Goal: Information Seeking & Learning: Learn about a topic

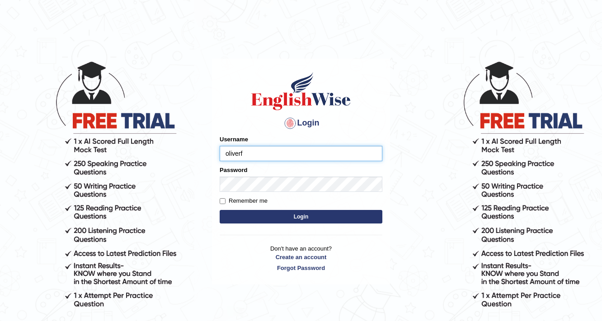
type input "oliverf"
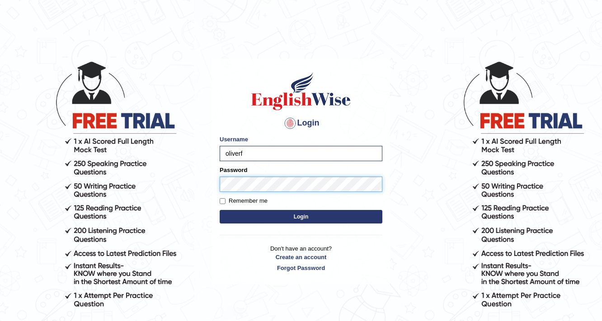
click at [220, 210] on button "Login" at bounding box center [301, 217] width 163 height 14
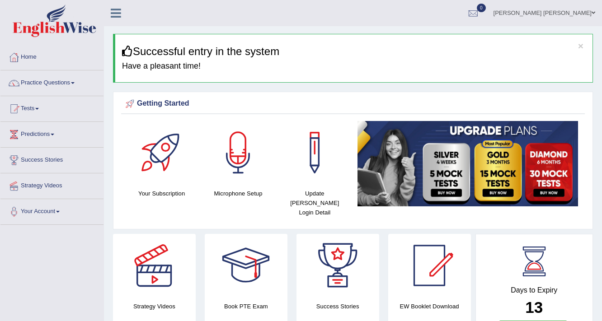
click at [71, 84] on link "Practice Questions" at bounding box center [51, 82] width 103 height 23
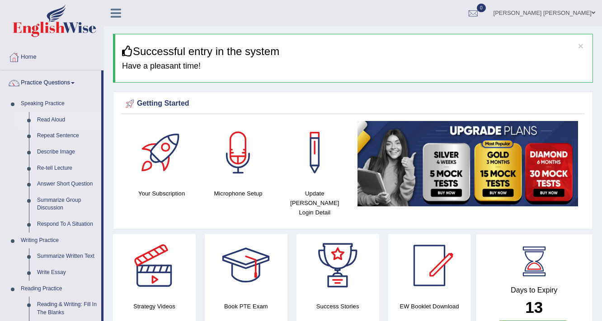
click at [62, 119] on link "Read Aloud" at bounding box center [67, 120] width 68 height 16
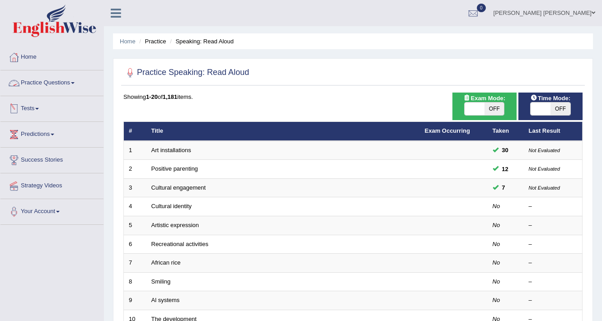
click at [66, 85] on link "Practice Questions" at bounding box center [51, 82] width 103 height 23
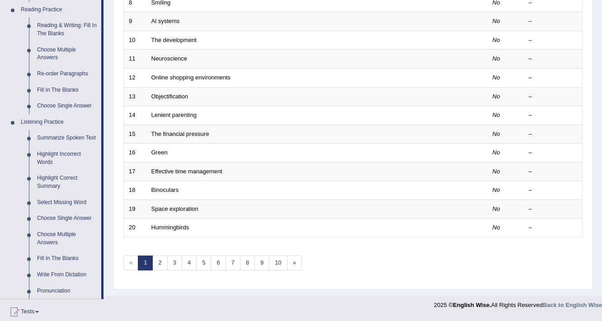
scroll to position [289, 0]
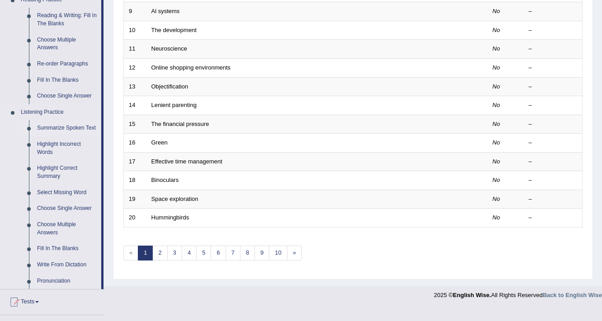
click at [73, 128] on link "Summarize Spoken Text" at bounding box center [67, 128] width 68 height 16
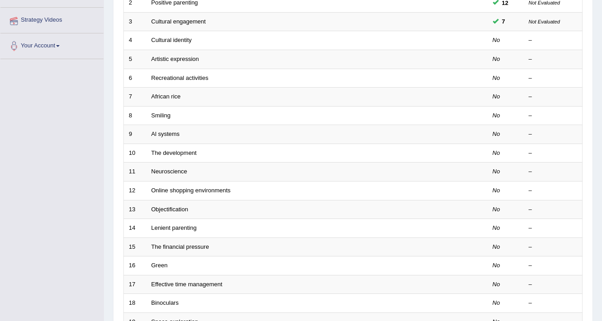
scroll to position [186, 0]
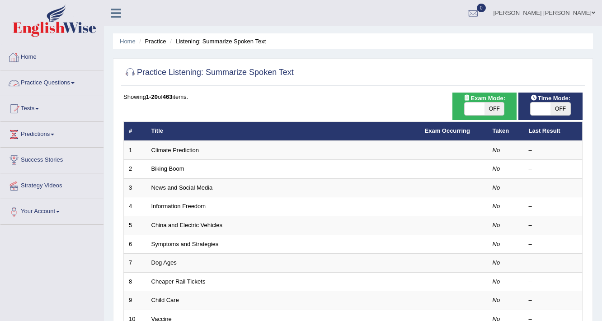
click at [70, 83] on link "Practice Questions" at bounding box center [51, 82] width 103 height 23
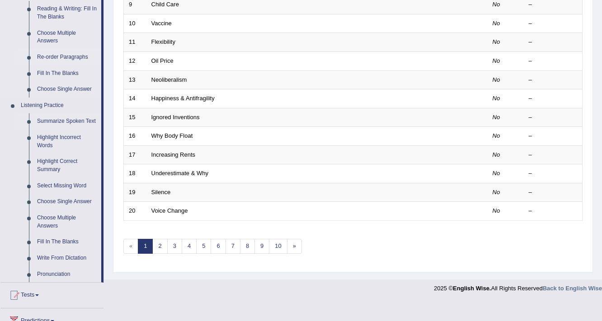
scroll to position [253, 0]
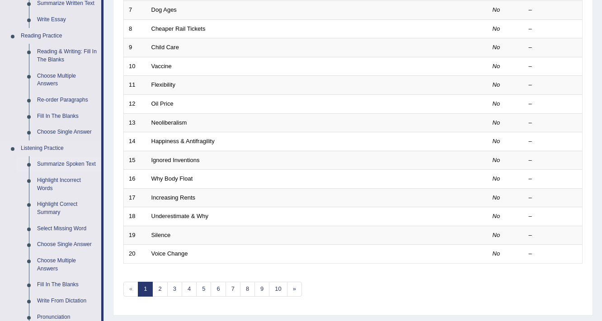
click at [68, 164] on link "Summarize Spoken Text" at bounding box center [67, 164] width 68 height 16
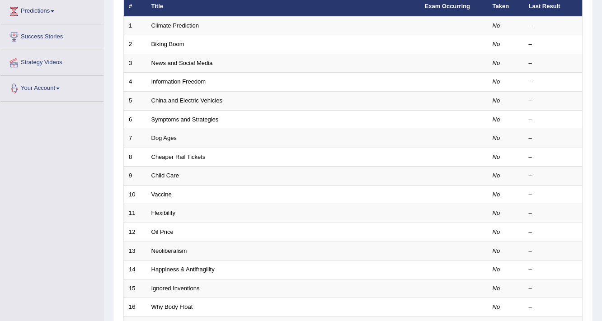
scroll to position [139, 0]
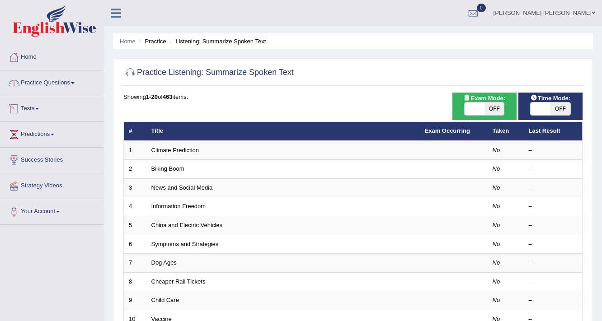
click at [80, 89] on link "Practice Questions" at bounding box center [51, 82] width 103 height 23
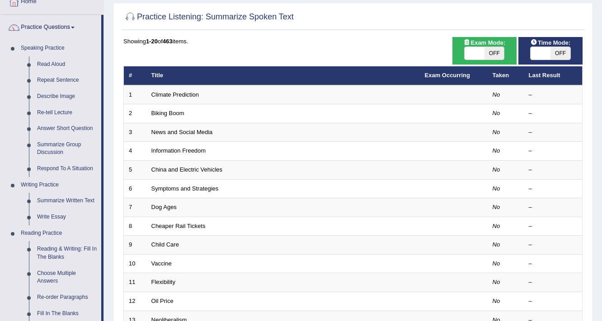
scroll to position [72, 0]
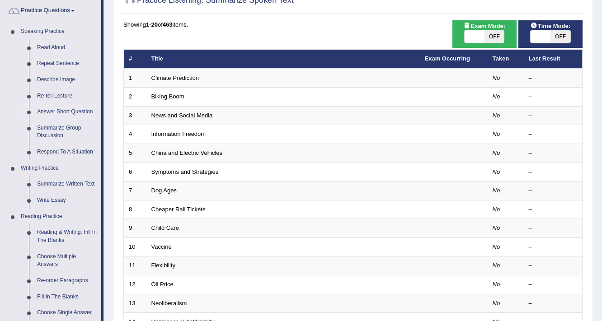
click at [78, 109] on link "Answer Short Question" at bounding box center [67, 112] width 68 height 16
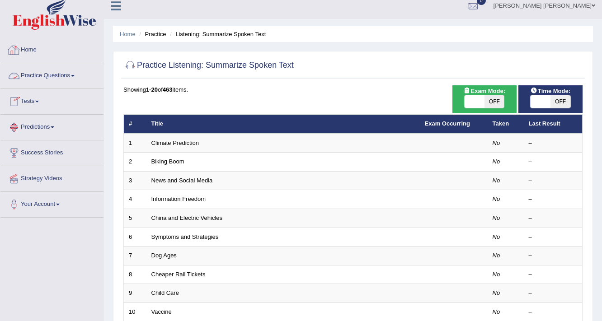
click at [56, 74] on link "Practice Questions" at bounding box center [51, 74] width 103 height 23
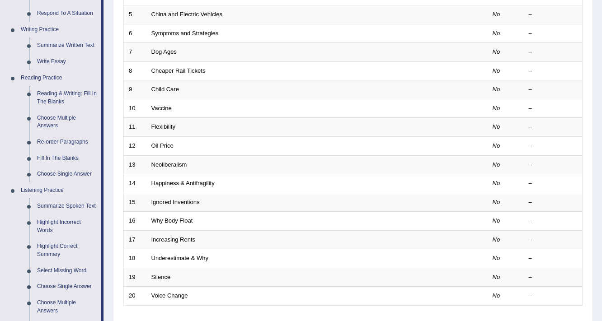
scroll to position [224, 0]
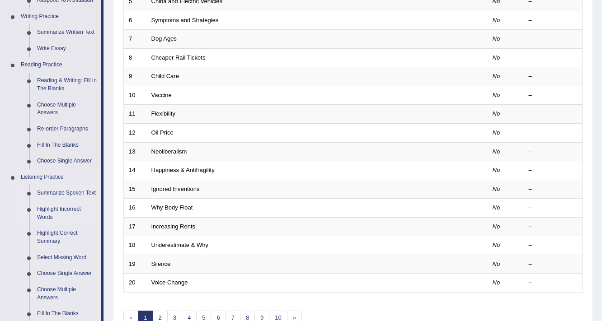
click at [49, 210] on link "Highlight Incorrect Words" at bounding box center [67, 214] width 68 height 24
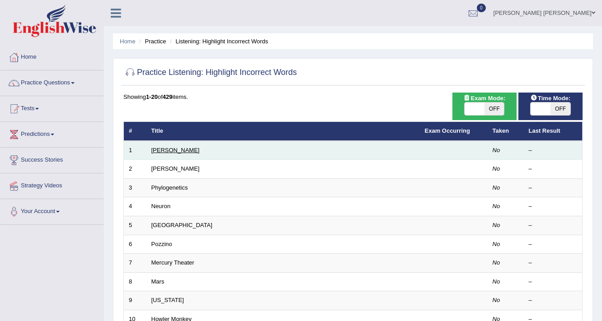
click at [161, 151] on link "[PERSON_NAME]" at bounding box center [175, 150] width 48 height 7
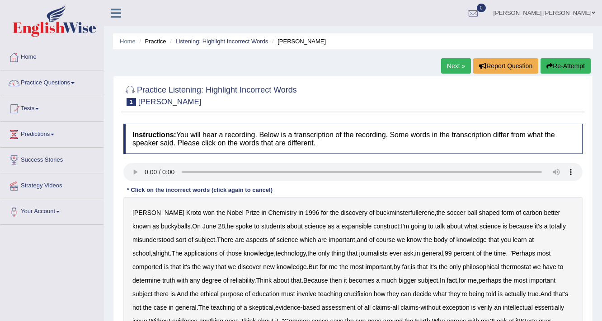
click at [375, 189] on div "Instructions: You will hear a recording. Below is a transcription of the record…" at bounding box center [353, 277] width 464 height 317
click at [516, 67] on button "Report Question" at bounding box center [505, 65] width 65 height 15
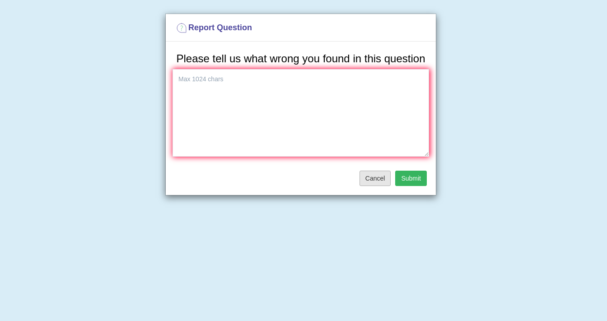
click at [389, 175] on button "Cancel" at bounding box center [376, 178] width 32 height 15
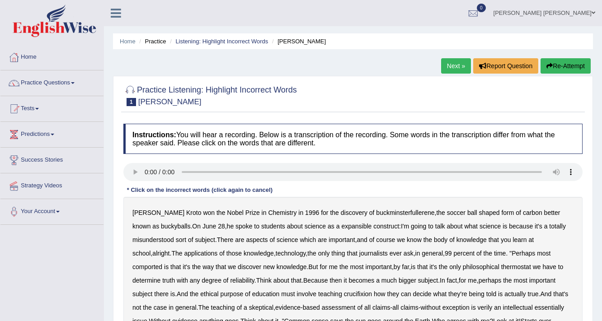
click at [172, 178] on div "Instructions: You will hear a recording. Below is a transcription of the record…" at bounding box center [353, 277] width 464 height 317
click at [199, 210] on div "Instructions: You will hear a recording. Below is a transcription of the record…" at bounding box center [353, 277] width 464 height 317
click at [341, 227] on b "expansible" at bounding box center [356, 226] width 30 height 7
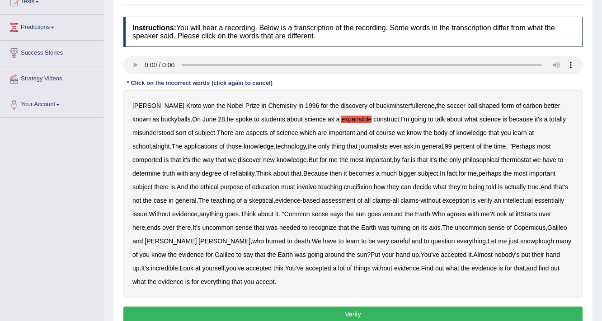
scroll to position [108, 0]
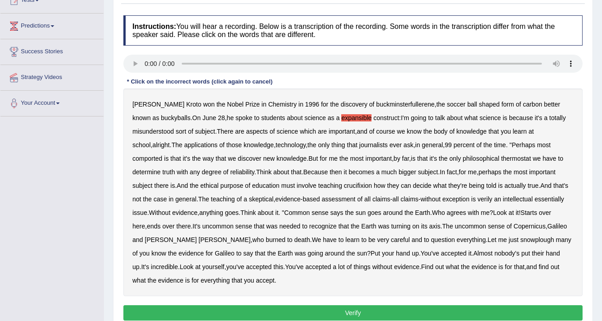
click at [501, 156] on b "thermostat" at bounding box center [516, 158] width 30 height 7
click at [330, 188] on div "[PERSON_NAME] won the Nobel Prize in Chemistry in [DATE] for the discovery of b…" at bounding box center [352, 193] width 459 height 208
click at [344, 187] on b "crucifixion" at bounding box center [358, 185] width 28 height 7
click at [455, 244] on div "Harold Kroto won the Nobel Prize in Chemistry in 1996 for the discovery of buck…" at bounding box center [352, 193] width 459 height 208
click at [520, 240] on b "snowplough" at bounding box center [537, 239] width 34 height 7
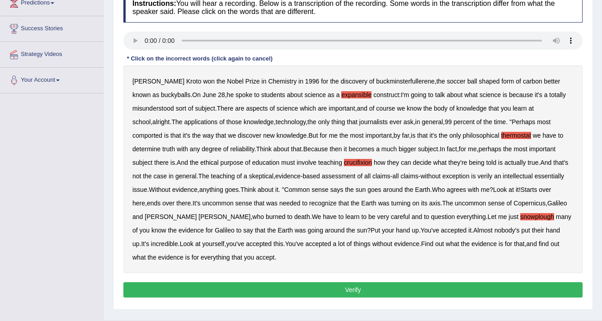
scroll to position [145, 0]
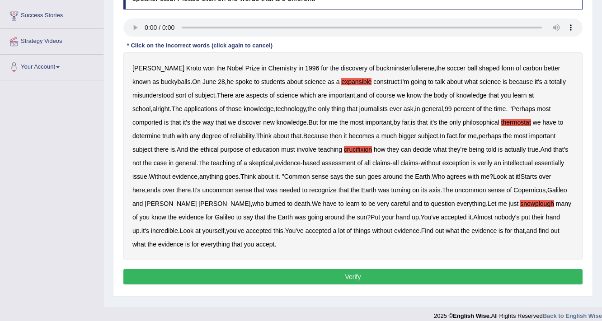
click at [372, 275] on button "Verify" at bounding box center [352, 276] width 459 height 15
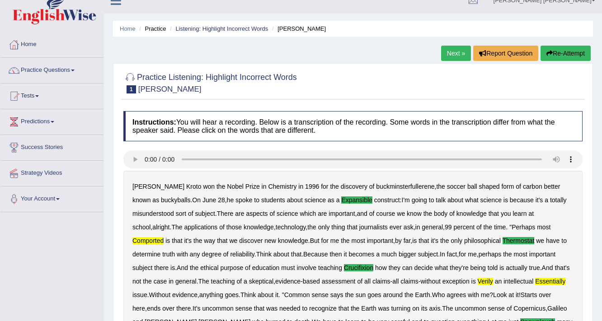
scroll to position [0, 0]
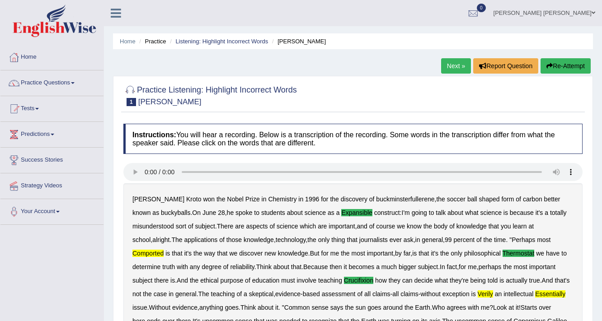
click at [574, 68] on button "Re-Attempt" at bounding box center [566, 65] width 50 height 15
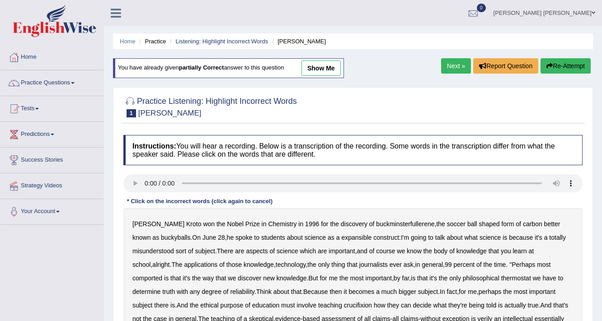
click at [341, 238] on b "expansible" at bounding box center [356, 237] width 30 height 7
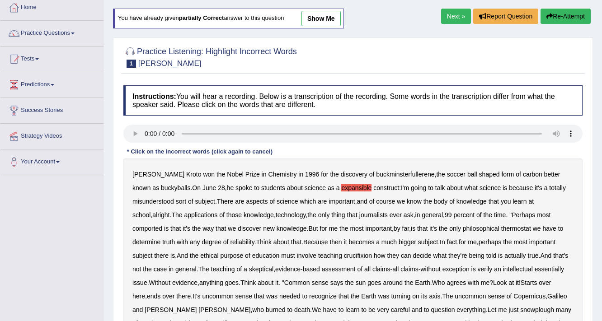
scroll to position [72, 0]
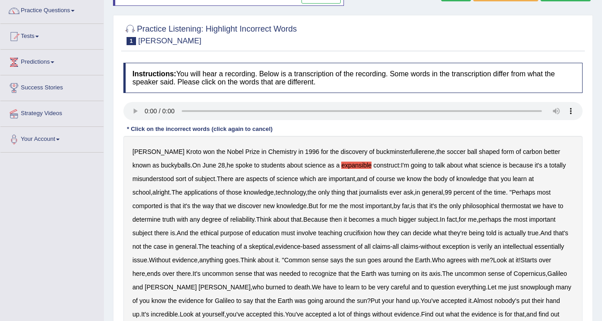
click at [197, 186] on div "[PERSON_NAME] won the Nobel Prize in Chemistry in [DATE] for the discovery of b…" at bounding box center [352, 240] width 459 height 208
click at [501, 206] on b "thermostat" at bounding box center [516, 205] width 30 height 7
click at [344, 232] on b "crucifixion" at bounding box center [358, 233] width 28 height 7
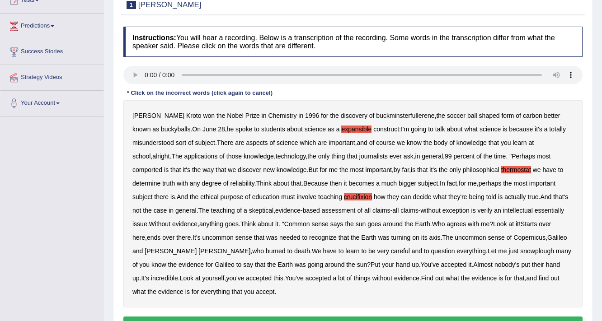
scroll to position [145, 0]
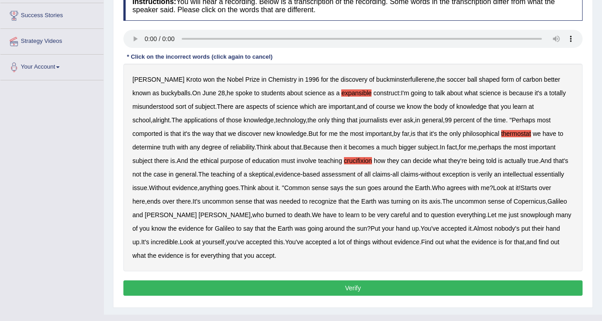
click at [520, 217] on b "snowplough" at bounding box center [537, 215] width 34 height 7
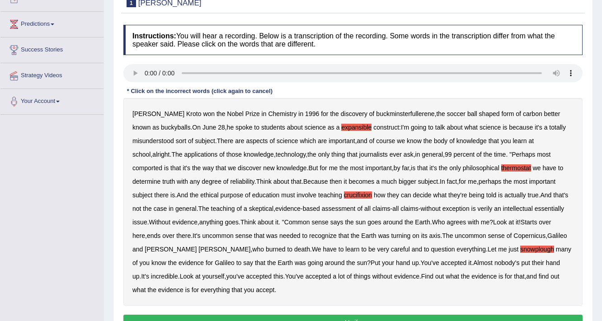
scroll to position [123, 0]
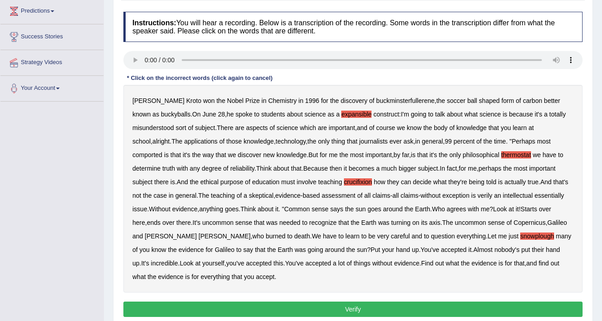
click at [363, 128] on b "and" at bounding box center [362, 127] width 10 height 7
click at [374, 128] on b "of" at bounding box center [371, 127] width 5 height 7
click at [386, 128] on b "course" at bounding box center [385, 127] width 19 height 7
click at [374, 127] on b "of" at bounding box center [371, 127] width 5 height 7
click at [385, 126] on b "course" at bounding box center [385, 127] width 19 height 7
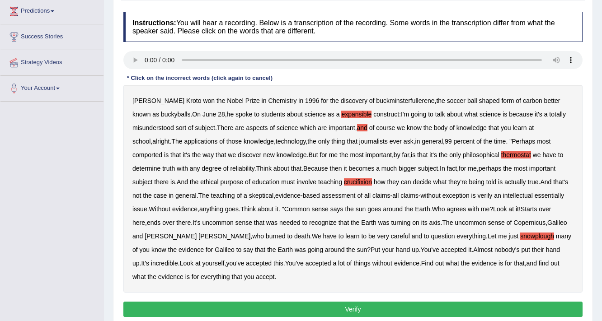
click at [375, 124] on b "of" at bounding box center [371, 127] width 5 height 7
click at [387, 124] on b "course" at bounding box center [385, 127] width 19 height 7
click at [162, 151] on b "comported" at bounding box center [147, 154] width 30 height 7
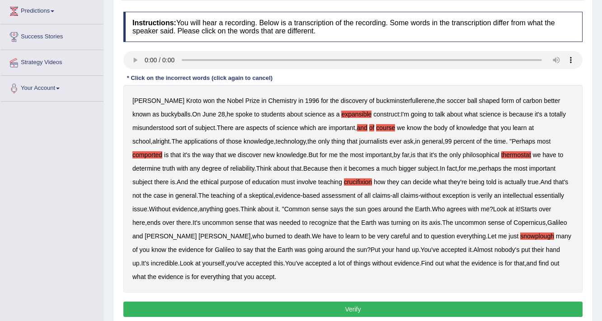
drag, startPoint x: 358, startPoint y: 126, endPoint x: 363, endPoint y: 126, distance: 5.0
click at [358, 126] on div "Harold Kroto won the Nobel Prize in Chemistry in 1996 for the discovery of buck…" at bounding box center [352, 189] width 459 height 208
click at [364, 125] on b "and" at bounding box center [362, 127] width 10 height 7
click at [378, 125] on div "Harold Kroto won the Nobel Prize in Chemistry in 1996 for the discovery of buck…" at bounding box center [352, 189] width 459 height 208
click at [375, 125] on b "of" at bounding box center [371, 127] width 5 height 7
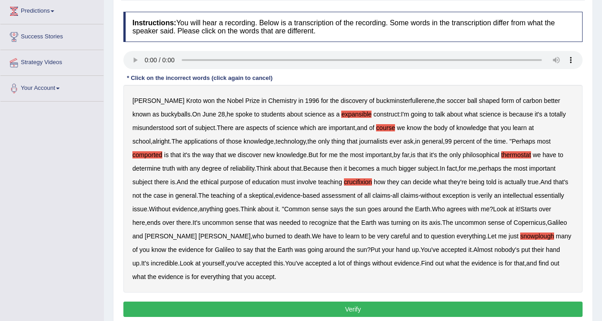
click at [391, 126] on b "course" at bounding box center [385, 127] width 19 height 7
click at [478, 194] on b "verily" at bounding box center [485, 195] width 15 height 7
click at [285, 305] on button "Verify" at bounding box center [352, 309] width 459 height 15
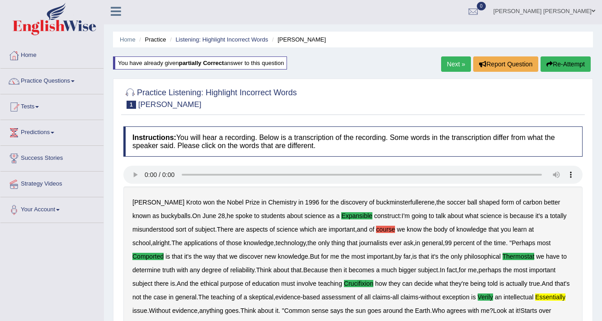
scroll to position [0, 0]
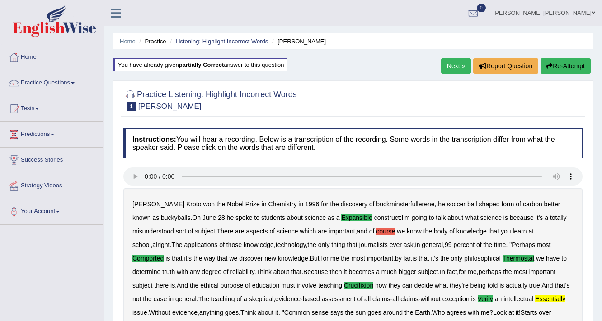
click at [453, 70] on link "Next »" at bounding box center [456, 65] width 30 height 15
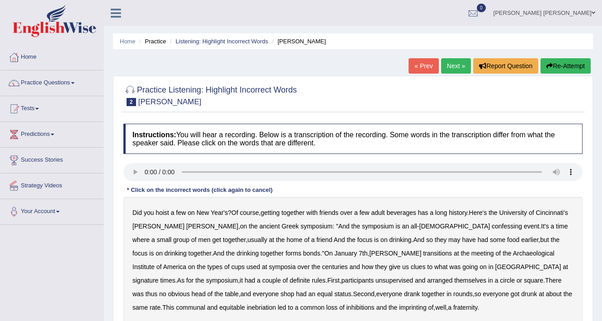
scroll to position [36, 0]
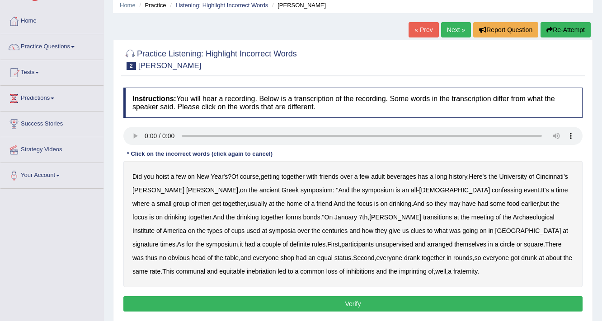
click at [492, 192] on b "confessing" at bounding box center [507, 190] width 30 height 7
click at [159, 241] on b "signature" at bounding box center [145, 244] width 26 height 7
click at [376, 244] on b "unsupervised" at bounding box center [395, 244] width 38 height 7
click at [294, 254] on b "shop" at bounding box center [288, 257] width 14 height 7
click at [311, 302] on button "Verify" at bounding box center [352, 303] width 459 height 15
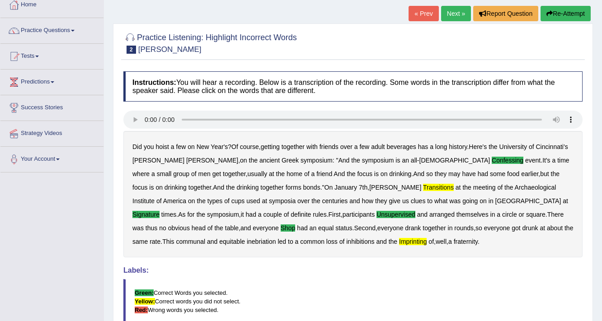
scroll to position [0, 0]
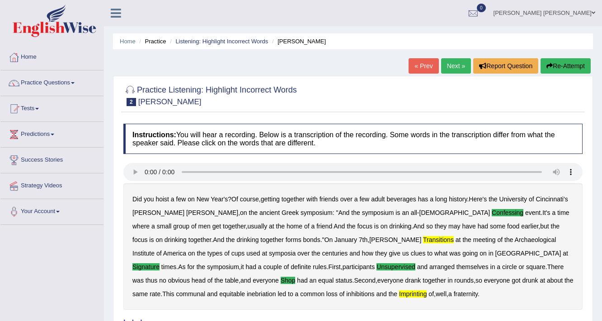
click at [460, 73] on link "Next »" at bounding box center [456, 65] width 30 height 15
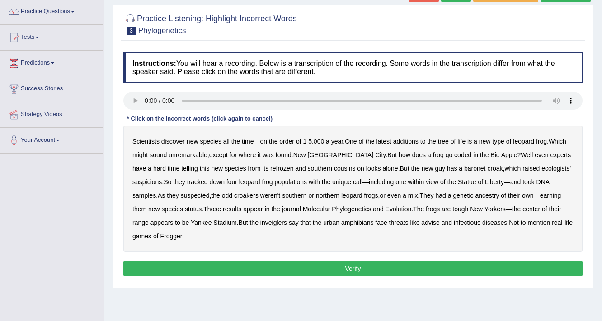
scroll to position [72, 0]
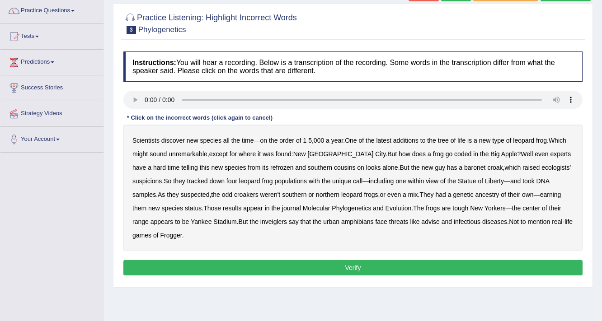
click at [418, 150] on div "Scientists discover new species all the time — on the order of 1 5 , 000 a year…" at bounding box center [352, 188] width 459 height 127
click at [454, 155] on b "coded" at bounding box center [462, 153] width 17 height 7
click at [270, 168] on b "refrozen" at bounding box center [281, 167] width 23 height 7
click at [421, 222] on b "advise" at bounding box center [430, 221] width 18 height 7
click at [382, 261] on button "Verify" at bounding box center [352, 267] width 459 height 15
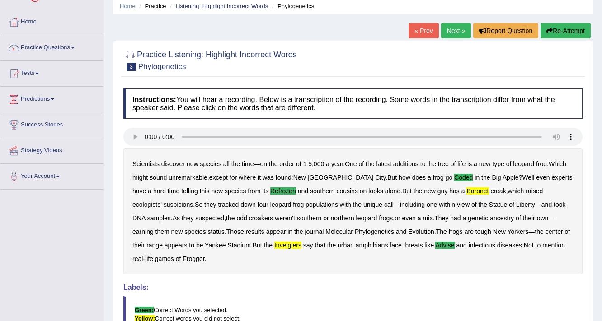
scroll to position [0, 0]
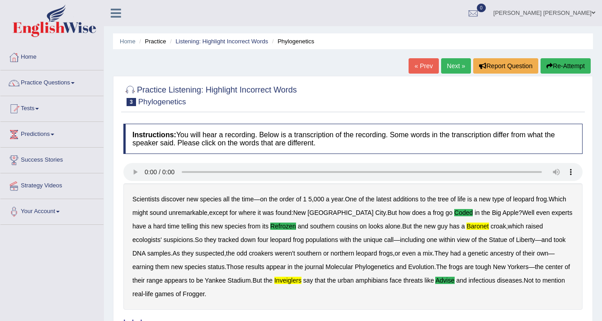
click at [460, 62] on link "Next »" at bounding box center [456, 65] width 30 height 15
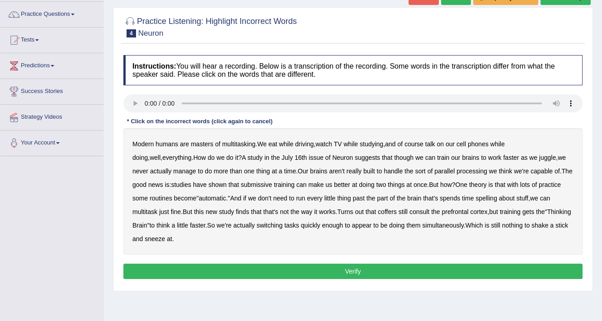
scroll to position [72, 0]
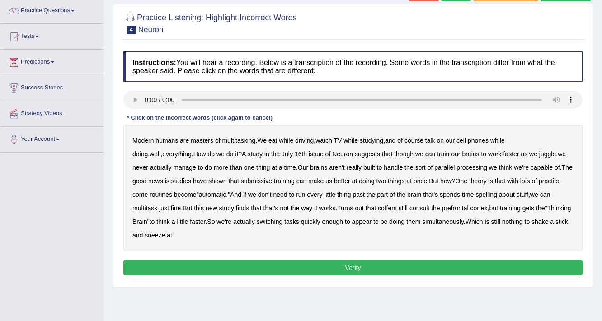
click at [412, 139] on b "course" at bounding box center [413, 140] width 19 height 7
click at [394, 155] on b "though" at bounding box center [403, 153] width 19 height 7
click at [395, 210] on b "coffers" at bounding box center [387, 208] width 19 height 7
click at [309, 154] on b "issue" at bounding box center [316, 153] width 15 height 7
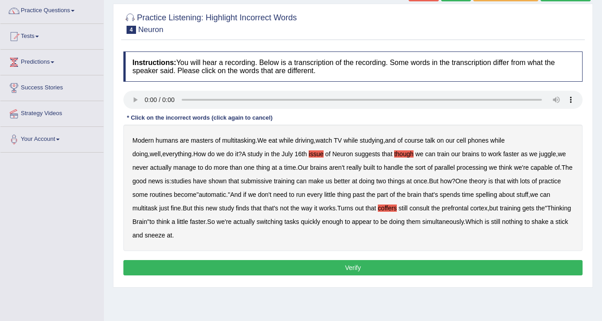
click at [251, 182] on b "submissive" at bounding box center [256, 181] width 31 height 7
click at [399, 269] on button "Verify" at bounding box center [352, 267] width 459 height 15
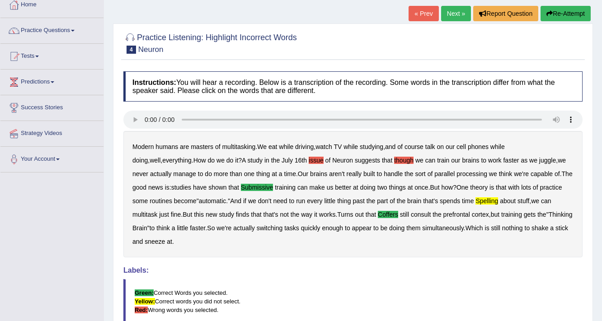
scroll to position [36, 0]
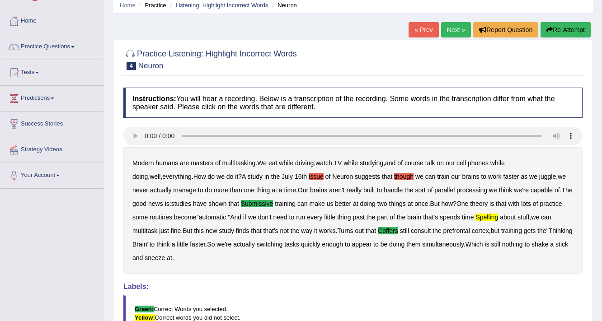
click at [445, 28] on link "Next »" at bounding box center [456, 29] width 30 height 15
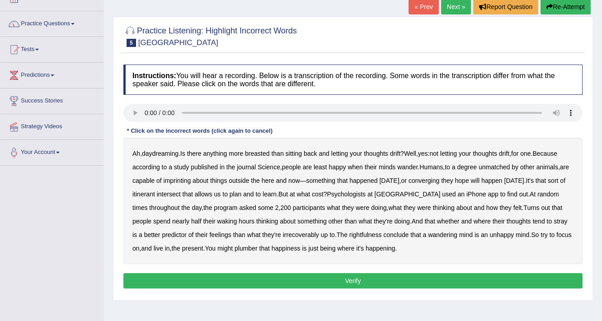
scroll to position [72, 0]
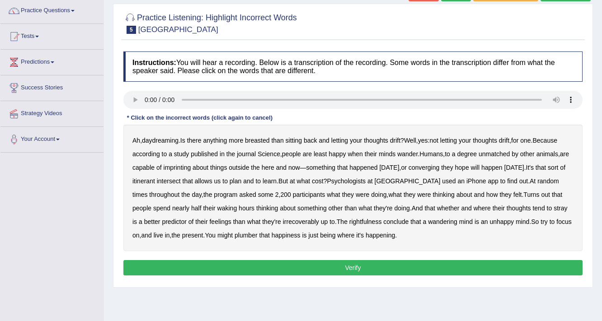
click at [266, 141] on b "breasted" at bounding box center [257, 140] width 24 height 7
click at [191, 170] on b "imprinting" at bounding box center [178, 167] width 28 height 7
click at [440, 166] on b "converging" at bounding box center [424, 167] width 31 height 7
click at [217, 207] on b "waking" at bounding box center [227, 208] width 20 height 7
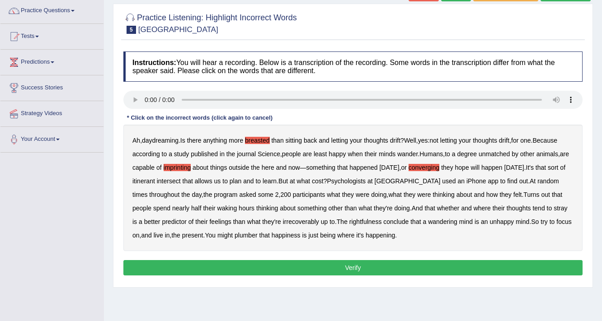
click at [283, 221] on b "irrecoverably" at bounding box center [301, 221] width 36 height 7
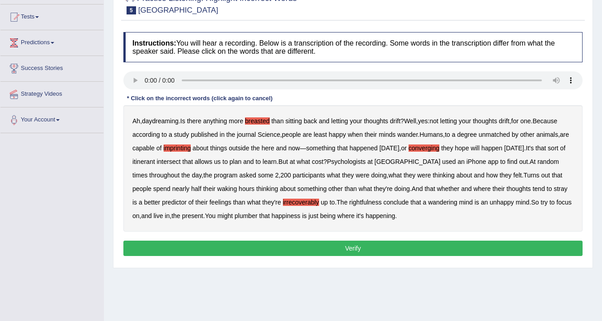
scroll to position [108, 0]
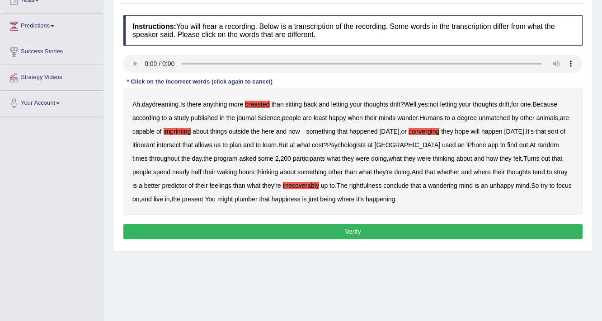
click at [244, 196] on b "plumber" at bounding box center [246, 199] width 23 height 7
click at [319, 226] on button "Verify" at bounding box center [352, 231] width 459 height 15
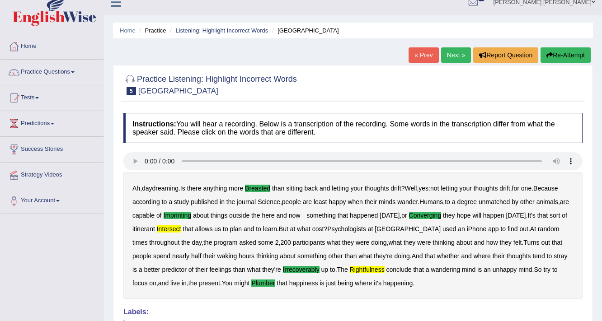
scroll to position [0, 0]
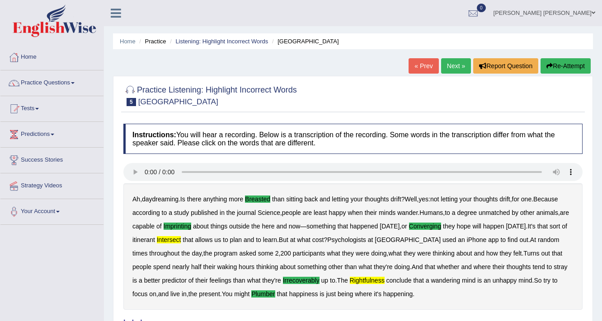
click at [450, 67] on link "Next »" at bounding box center [456, 65] width 30 height 15
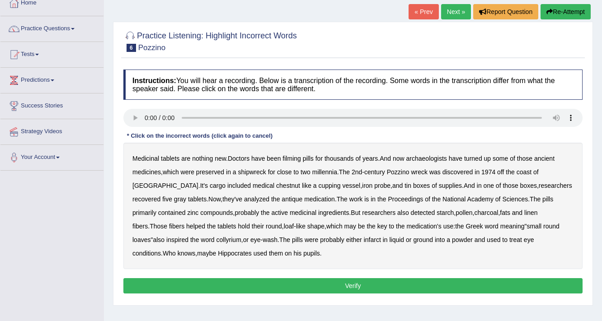
scroll to position [72, 0]
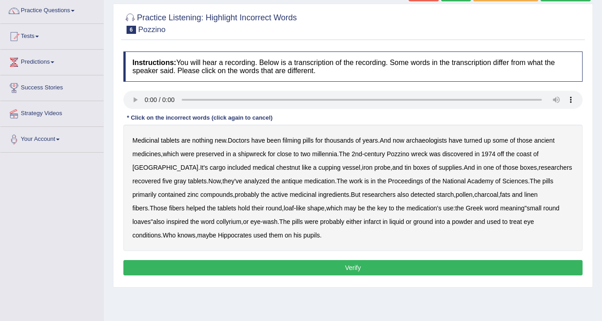
click at [276, 168] on b "chestnut" at bounding box center [288, 167] width 24 height 7
click at [504, 150] on b "off" at bounding box center [500, 153] width 7 height 7
click at [404, 168] on b "tin" at bounding box center [407, 167] width 7 height 7
click at [320, 268] on button "Verify" at bounding box center [352, 267] width 459 height 15
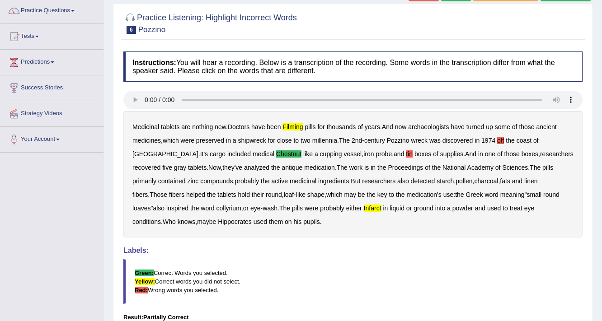
click at [292, 240] on div "Instructions: You will hear a recording. Below is a transcription of the record…" at bounding box center [353, 211] width 464 height 329
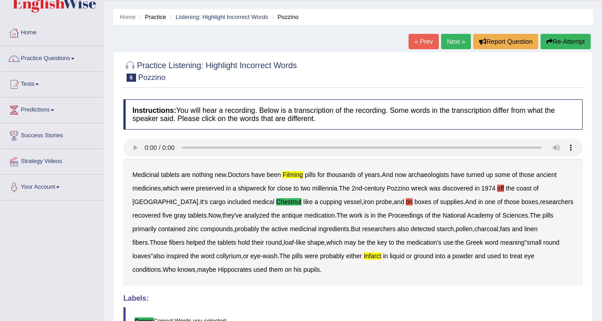
scroll to position [0, 0]
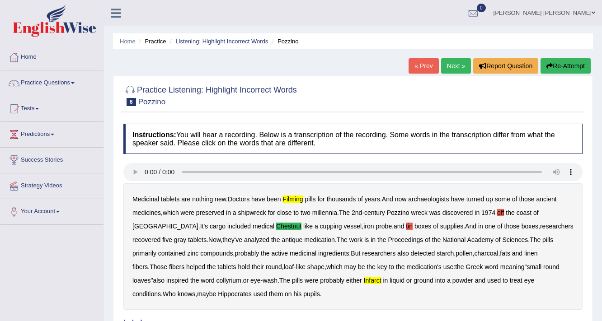
click at [452, 69] on link "Next »" at bounding box center [456, 65] width 30 height 15
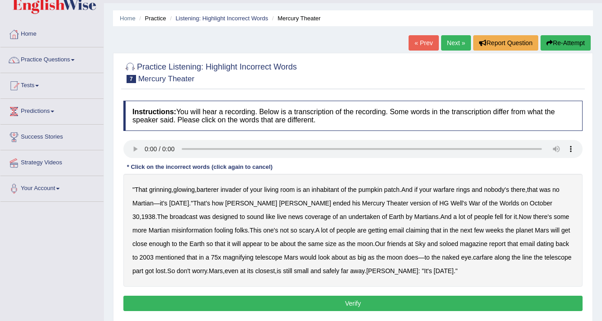
scroll to position [36, 0]
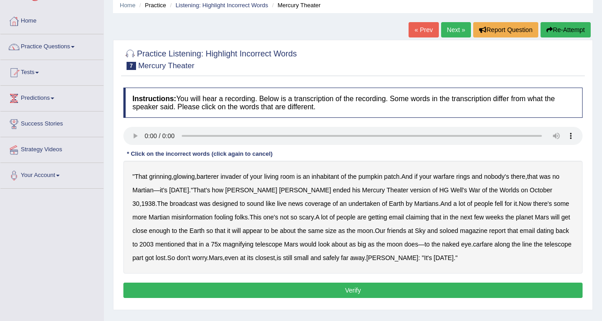
click at [213, 174] on b "barterer" at bounding box center [208, 176] width 22 height 7
click at [348, 202] on b "undertaken" at bounding box center [364, 203] width 32 height 7
click at [473, 244] on b "carfare" at bounding box center [483, 244] width 20 height 7
click at [321, 294] on button "Verify" at bounding box center [352, 290] width 459 height 15
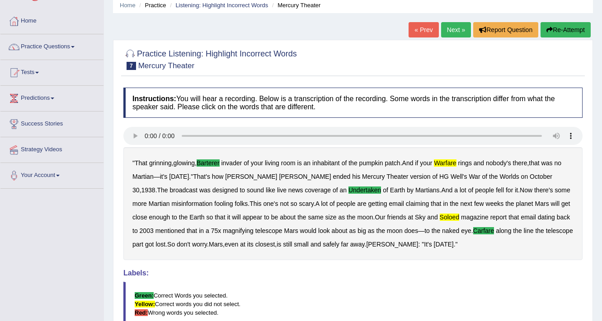
click at [444, 33] on link "Next »" at bounding box center [456, 29] width 30 height 15
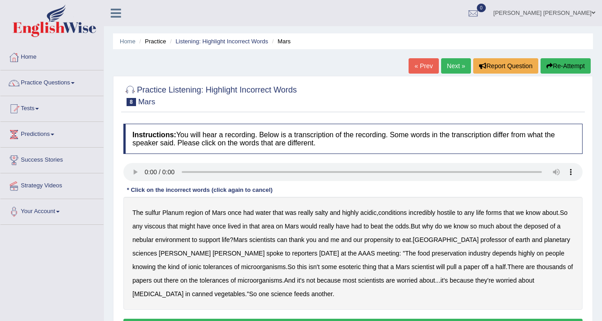
click at [126, 193] on div "* Click on the incorrect words (click again to cancel)" at bounding box center [199, 190] width 153 height 9
click at [149, 213] on b "sulfur" at bounding box center [152, 212] width 15 height 7
click at [155, 225] on b "viscous" at bounding box center [154, 226] width 21 height 7
click at [530, 227] on b "deposed" at bounding box center [536, 226] width 24 height 7
click at [495, 268] on b "half" at bounding box center [500, 266] width 10 height 7
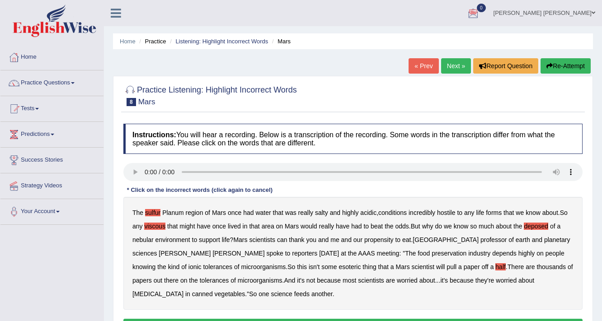
click at [452, 65] on link "Next »" at bounding box center [456, 65] width 30 height 15
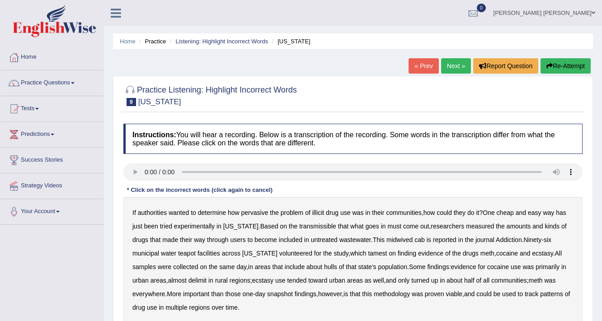
click at [299, 226] on b "transmissible" at bounding box center [317, 226] width 37 height 7
click at [386, 236] on b "midwived" at bounding box center [399, 239] width 26 height 7
click at [188, 281] on b "delimit" at bounding box center [197, 280] width 18 height 7
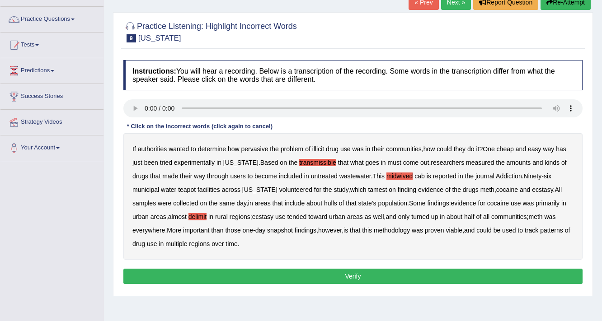
scroll to position [72, 0]
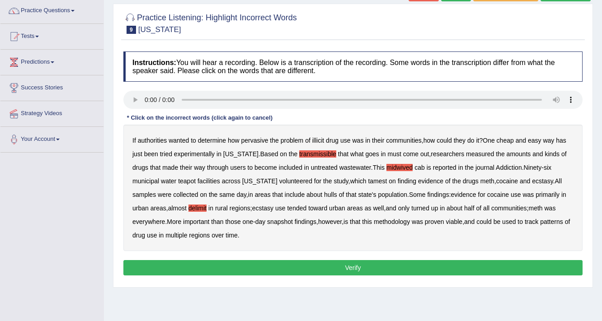
click at [306, 196] on b "about" at bounding box center [314, 194] width 16 height 7
click at [324, 193] on b "hulls" at bounding box center [330, 194] width 13 height 7
click at [306, 195] on b "about" at bounding box center [314, 194] width 16 height 7
click at [200, 257] on div "Instructions: You will hear a recording. Below is a transcription of the record…" at bounding box center [353, 165] width 464 height 236
click at [197, 268] on button "Verify" at bounding box center [352, 267] width 459 height 15
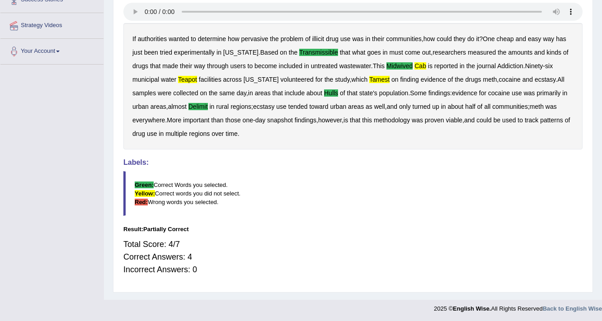
scroll to position [0, 0]
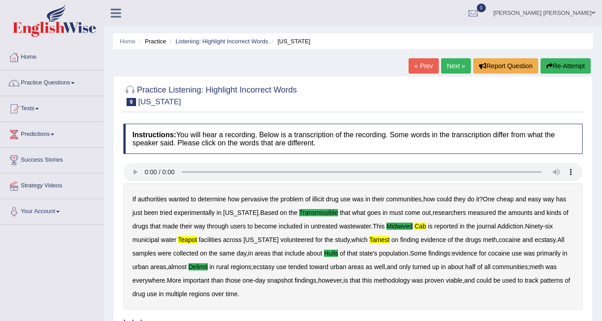
click at [448, 65] on link "Next »" at bounding box center [456, 65] width 30 height 15
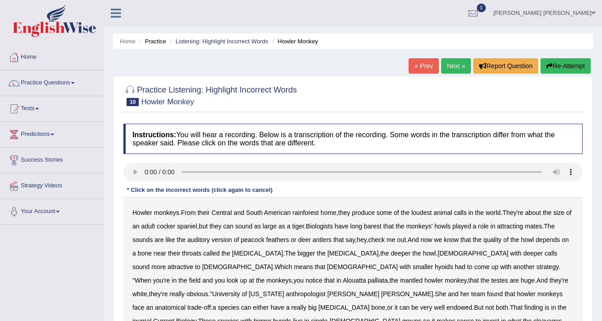
click at [381, 228] on b "barest" at bounding box center [373, 226] width 18 height 7
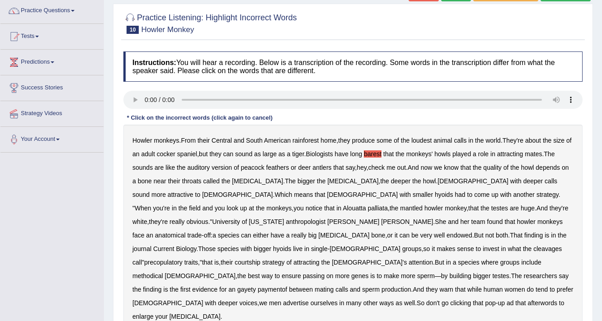
scroll to position [108, 0]
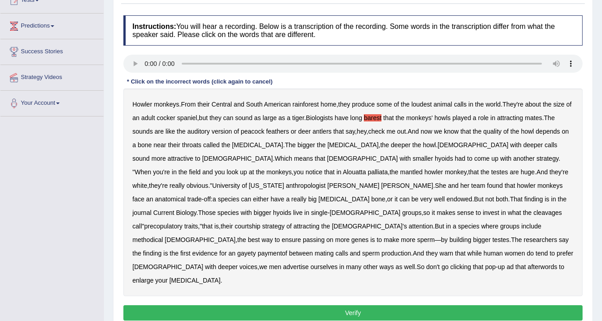
click at [533, 212] on b "cleavages" at bounding box center [547, 212] width 28 height 7
click at [255, 306] on button "Verify" at bounding box center [352, 313] width 459 height 15
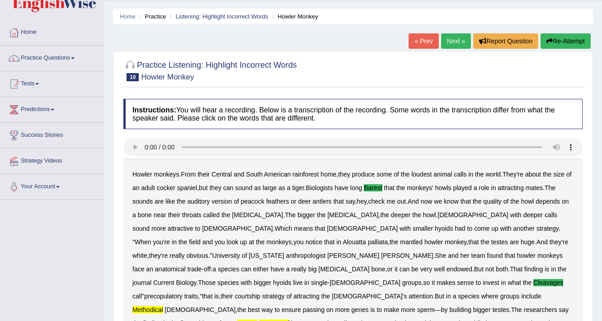
scroll to position [0, 0]
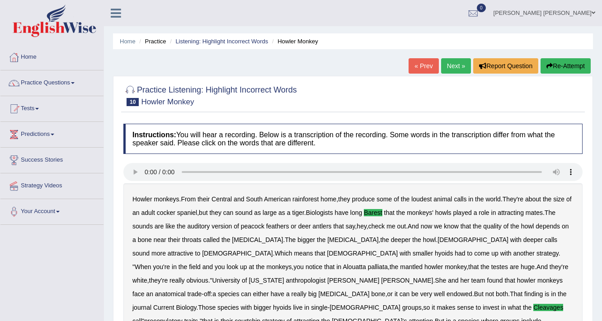
click at [447, 71] on link "Next »" at bounding box center [456, 65] width 30 height 15
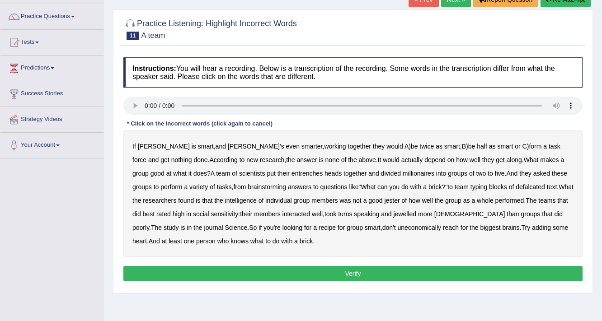
scroll to position [72, 0]
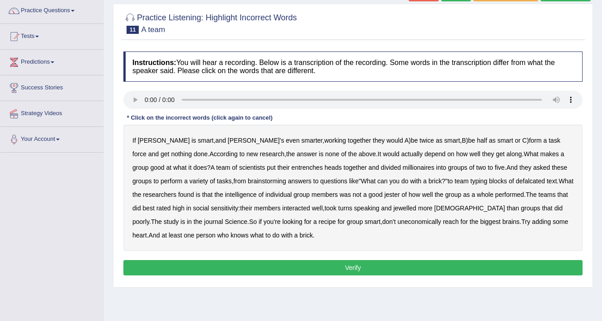
click at [291, 165] on b "entrenches" at bounding box center [306, 167] width 31 height 7
click at [516, 178] on b "defalcated" at bounding box center [530, 181] width 29 height 7
click at [384, 196] on b "jester" at bounding box center [391, 194] width 15 height 7
click at [394, 211] on b "jewelled" at bounding box center [405, 208] width 23 height 7
click at [347, 264] on button "Verify" at bounding box center [352, 267] width 459 height 15
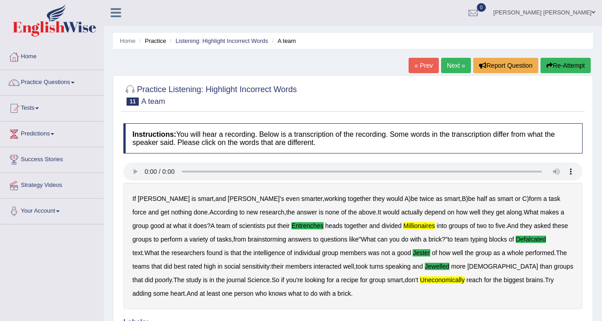
scroll to position [0, 0]
click at [448, 63] on link "Next »" at bounding box center [456, 65] width 30 height 15
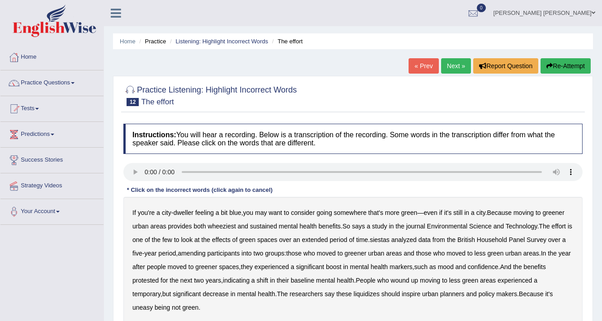
scroll to position [36, 0]
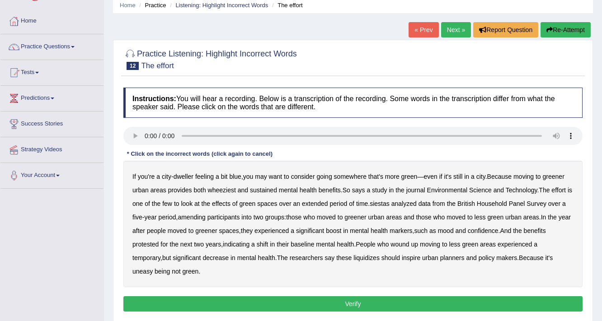
click at [452, 175] on b "it's" at bounding box center [448, 176] width 8 height 7
click at [448, 175] on b "it's" at bounding box center [448, 176] width 8 height 7
click at [214, 190] on b "wheeziest" at bounding box center [222, 190] width 28 height 7
click at [382, 200] on div "If you're a city - dweller feeling a bit blue , you may want to consider going …" at bounding box center [352, 224] width 459 height 127
click at [383, 200] on b "siestas" at bounding box center [380, 203] width 20 height 7
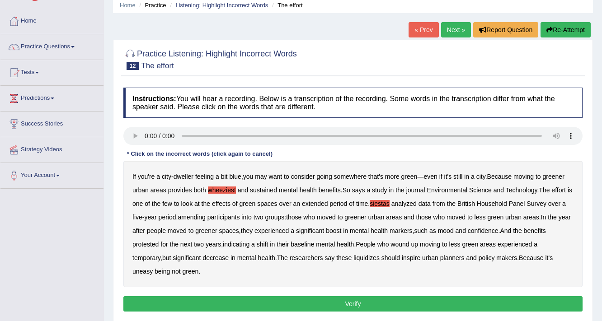
click at [199, 217] on b "amending" at bounding box center [192, 217] width 28 height 7
click at [353, 256] on b "liquidizes" at bounding box center [366, 257] width 26 height 7
click at [348, 303] on button "Verify" at bounding box center [352, 303] width 459 height 15
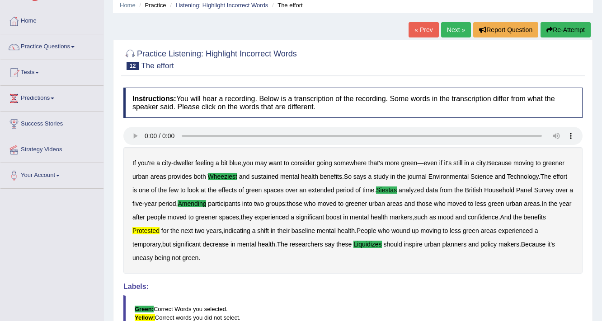
click at [456, 27] on link "Next »" at bounding box center [456, 29] width 30 height 15
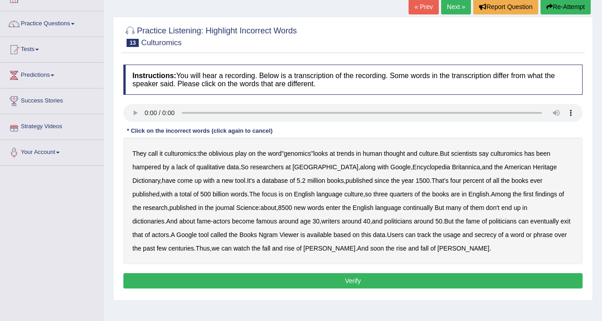
scroll to position [72, 0]
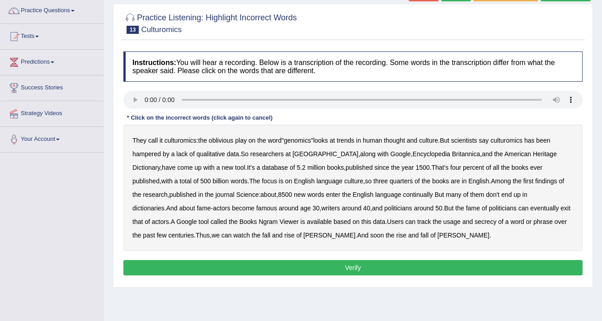
click at [403, 195] on b "continually" at bounding box center [418, 194] width 30 height 7
click at [277, 271] on button "Verify" at bounding box center [352, 267] width 459 height 15
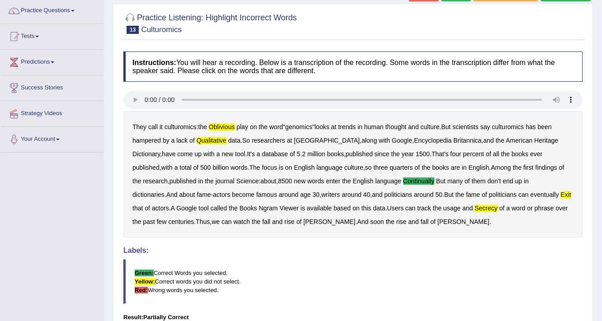
scroll to position [36, 0]
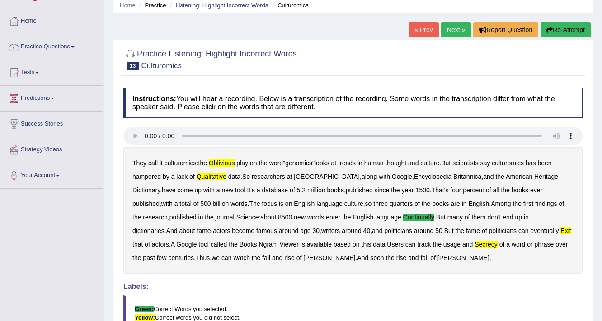
click at [452, 28] on link "Next »" at bounding box center [456, 29] width 30 height 15
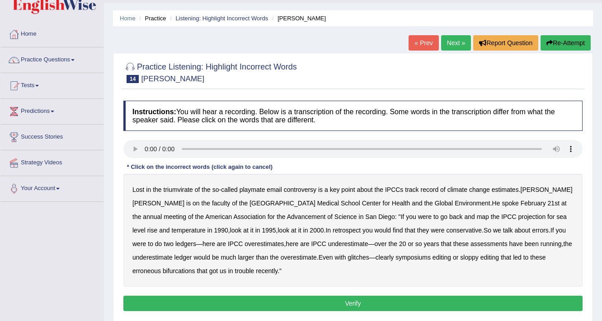
scroll to position [36, 0]
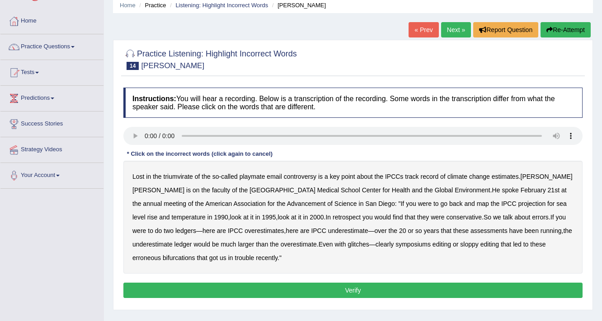
click at [173, 179] on b "triumvirate" at bounding box center [178, 176] width 29 height 7
click at [395, 244] on b "symposiums" at bounding box center [412, 244] width 35 height 7
click at [448, 37] on link "Next »" at bounding box center [456, 29] width 30 height 15
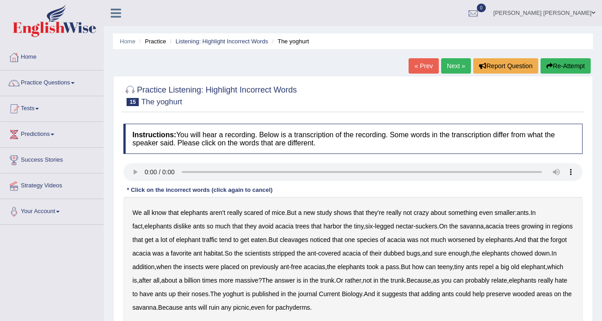
click at [416, 61] on link "« Prev" at bounding box center [424, 65] width 30 height 15
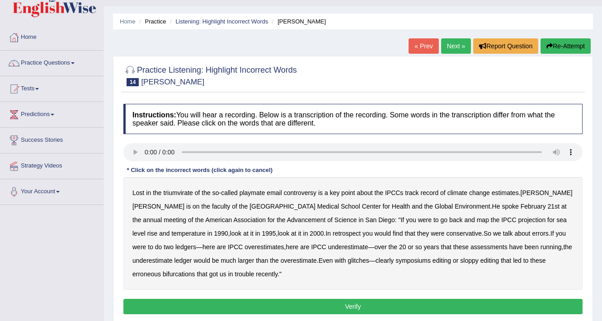
scroll to position [36, 0]
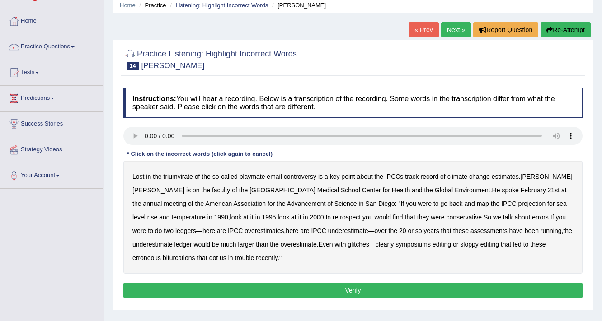
click at [172, 178] on b "triumvirate" at bounding box center [178, 176] width 29 height 7
click at [215, 227] on b "here" at bounding box center [208, 230] width 13 height 7
click at [395, 246] on b "symposiums" at bounding box center [412, 244] width 35 height 7
click at [460, 243] on b "sloppy" at bounding box center [469, 244] width 18 height 7
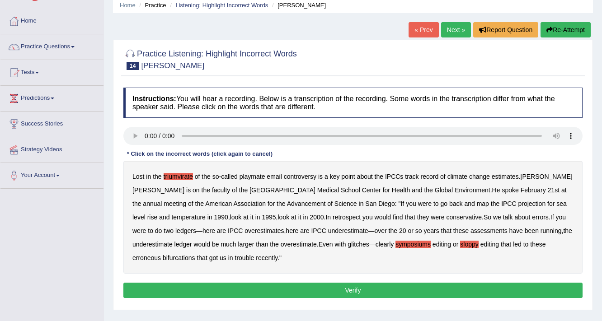
click at [400, 285] on button "Verify" at bounding box center [352, 290] width 459 height 15
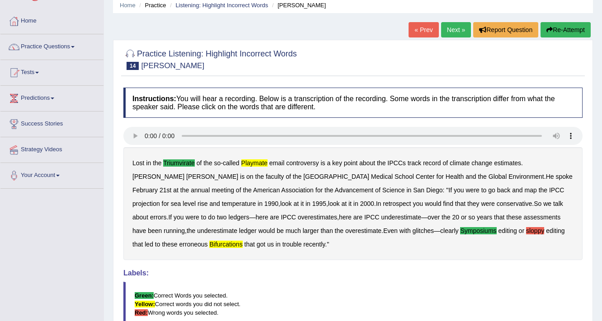
click at [448, 34] on link "Next »" at bounding box center [456, 29] width 30 height 15
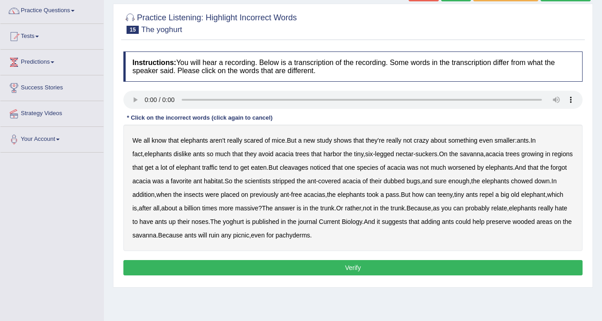
scroll to position [108, 0]
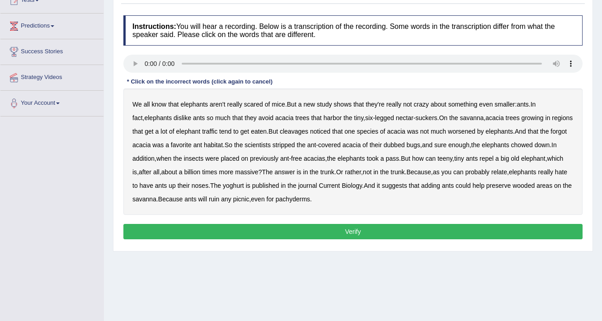
click at [295, 131] on b "cleavages" at bounding box center [294, 131] width 28 height 7
click at [492, 157] on b "repel" at bounding box center [487, 158] width 14 height 7
click at [492, 155] on b "repel" at bounding box center [487, 158] width 14 height 7
click at [244, 183] on b "yoghurt" at bounding box center [233, 185] width 21 height 7
click at [468, 131] on b "worsened" at bounding box center [462, 131] width 28 height 7
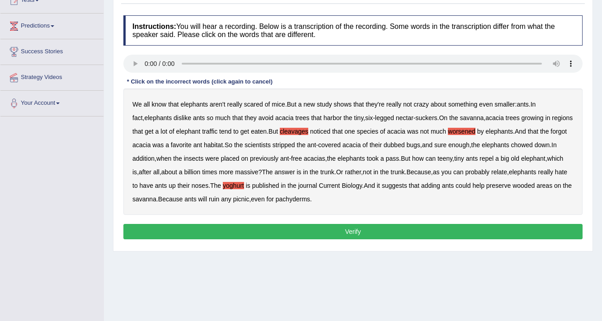
click at [264, 226] on button "Verify" at bounding box center [352, 231] width 459 height 15
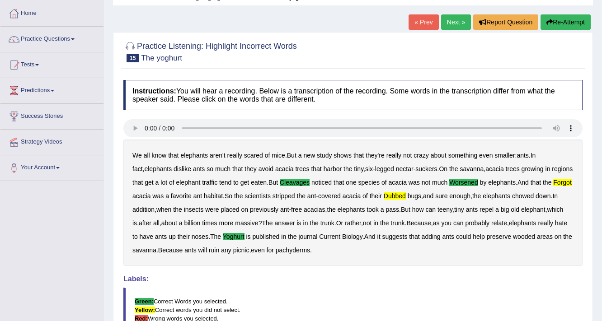
scroll to position [0, 0]
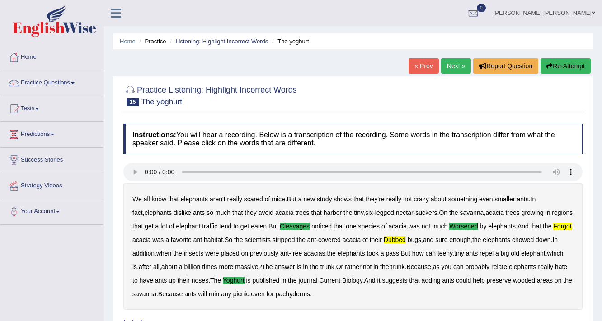
click at [455, 54] on div "Home Practice Listening: Highlight Incorrect Words The yoghurt « Prev Next » Re…" at bounding box center [353, 230] width 498 height 461
click at [454, 60] on link "Next »" at bounding box center [456, 65] width 30 height 15
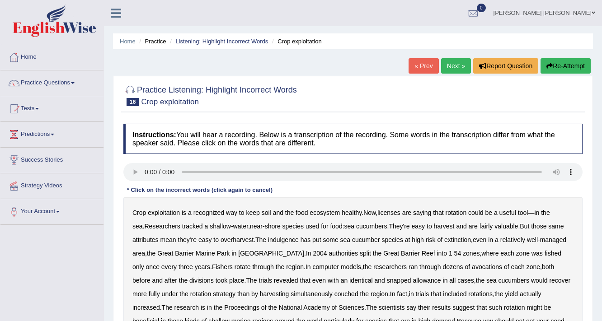
click at [399, 210] on b "licenses" at bounding box center [388, 212] width 23 height 7
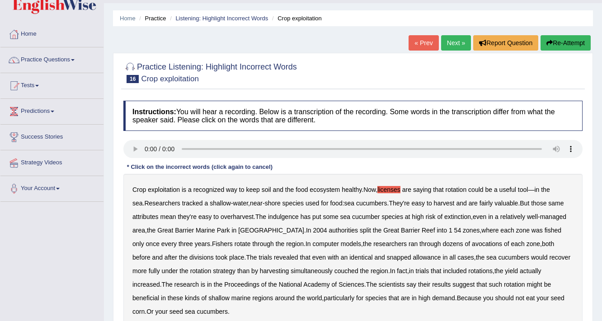
scroll to position [36, 0]
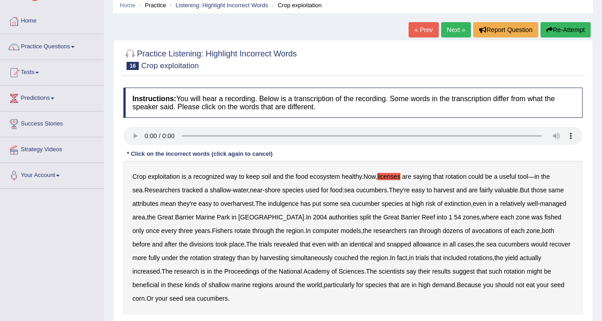
click at [159, 178] on b "exploitation" at bounding box center [164, 176] width 32 height 7
click at [287, 202] on b "indulgence" at bounding box center [283, 203] width 31 height 7
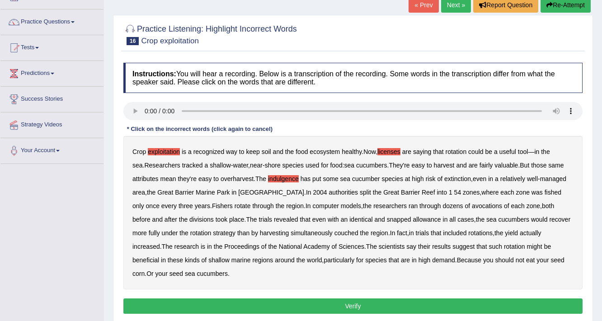
scroll to position [72, 0]
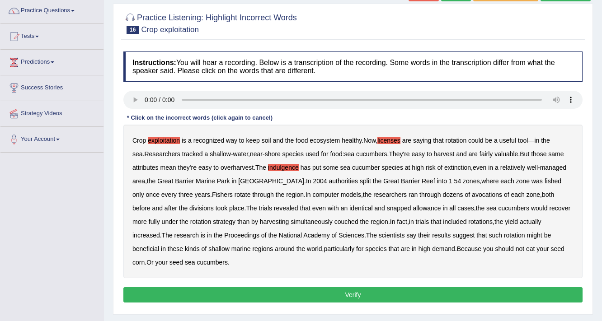
click at [387, 208] on b "snapped" at bounding box center [399, 208] width 24 height 7
click at [294, 295] on button "Verify" at bounding box center [352, 294] width 459 height 15
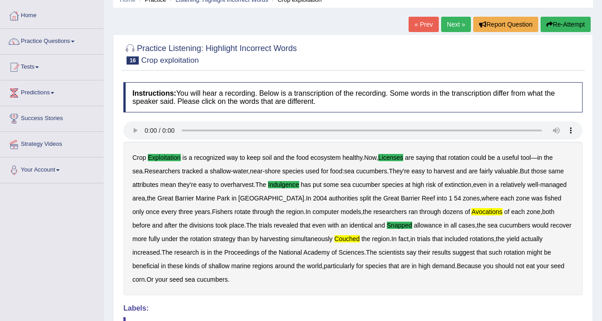
scroll to position [0, 0]
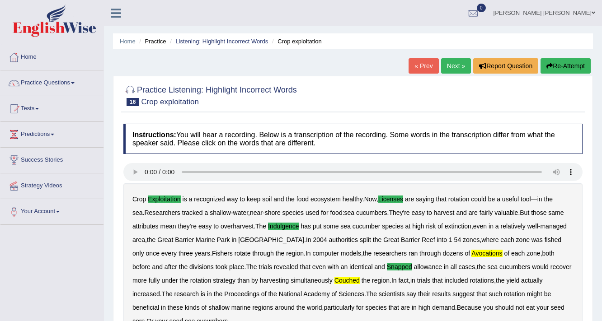
click at [578, 11] on link "Oliver Fabian Serrato Caceres" at bounding box center [544, 12] width 115 height 24
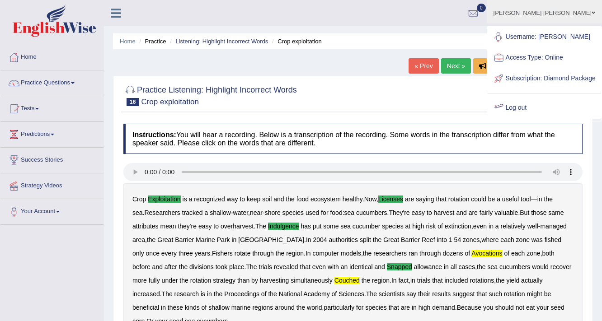
click at [506, 111] on div at bounding box center [499, 108] width 14 height 14
